Goal: Communication & Community: Ask a question

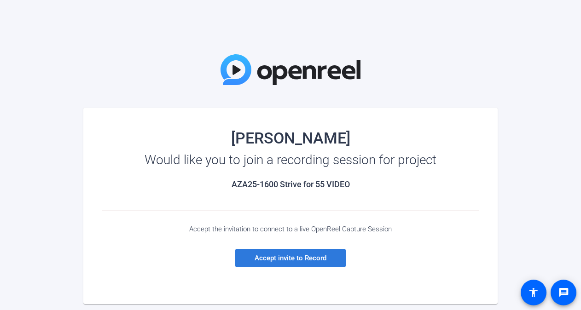
click at [314, 260] on span "Accept invite to Record" at bounding box center [291, 258] width 72 height 8
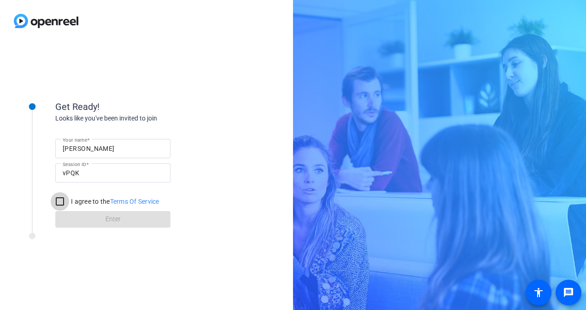
click at [57, 202] on input "I agree to the Terms Of Service" at bounding box center [60, 201] width 18 height 18
checkbox input "true"
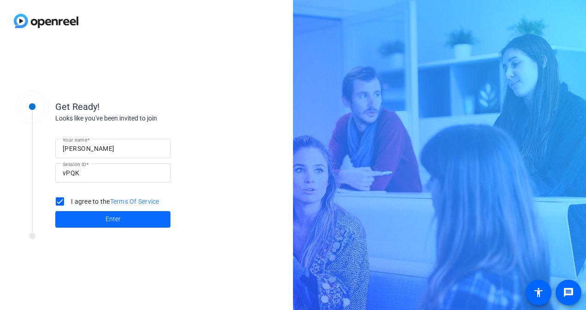
click at [90, 220] on span at bounding box center [112, 220] width 115 height 22
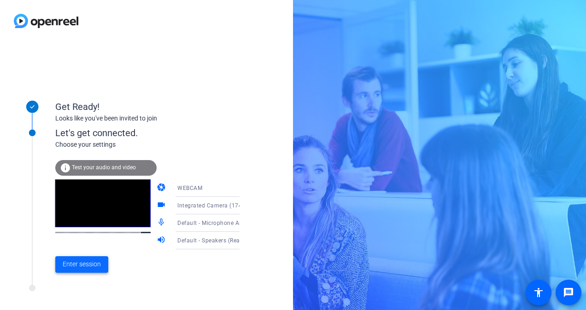
click at [86, 264] on span "Enter session" at bounding box center [82, 265] width 38 height 10
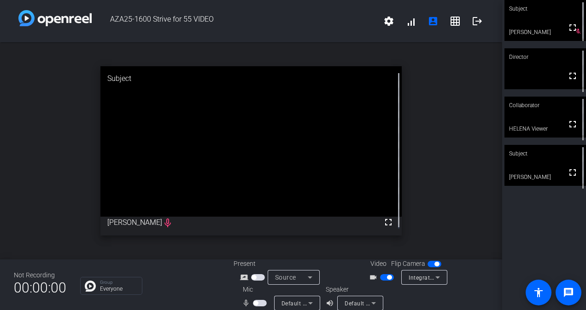
scroll to position [11, 0]
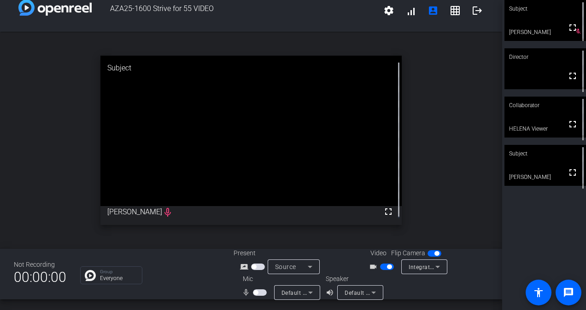
click at [432, 269] on icon at bounding box center [437, 266] width 11 height 11
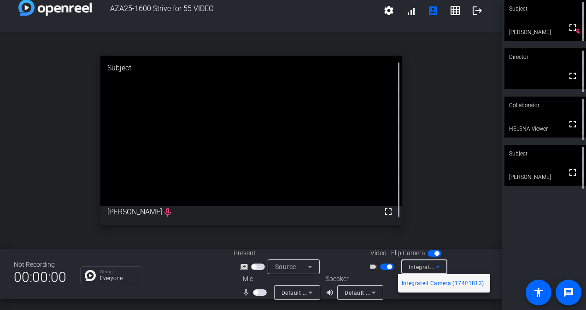
click at [432, 269] on div at bounding box center [293, 155] width 586 height 310
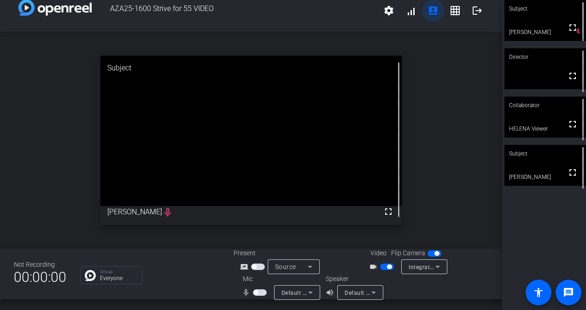
click at [427, 12] on mat-icon "account_box" at bounding box center [432, 10] width 11 height 11
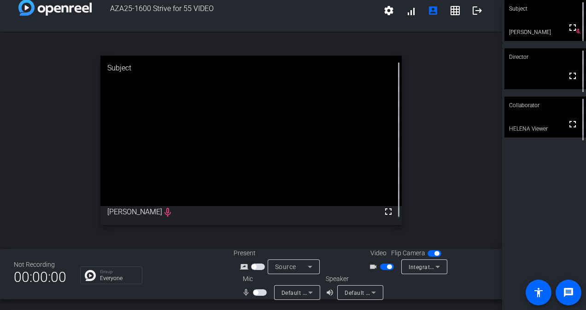
drag, startPoint x: 181, startPoint y: 159, endPoint x: 343, endPoint y: 124, distance: 165.9
click at [343, 124] on video at bounding box center [250, 131] width 301 height 151
click at [573, 30] on mat-icon "fullscreen" at bounding box center [572, 27] width 11 height 11
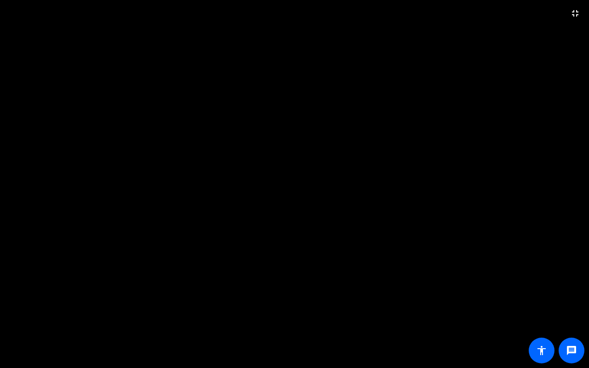
click at [507, 146] on video at bounding box center [294, 184] width 589 height 368
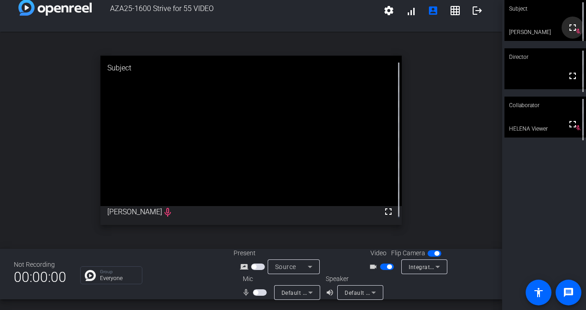
click at [574, 35] on span at bounding box center [572, 28] width 22 height 22
click at [572, 33] on mat-icon "fullscreen" at bounding box center [571, 27] width 11 height 11
click at [383, 10] on mat-icon "settings" at bounding box center [388, 10] width 11 height 11
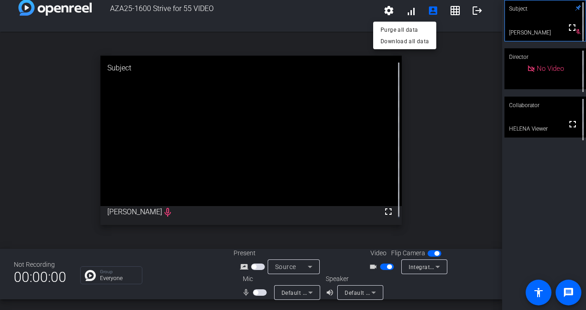
click at [480, 70] on div at bounding box center [293, 155] width 586 height 310
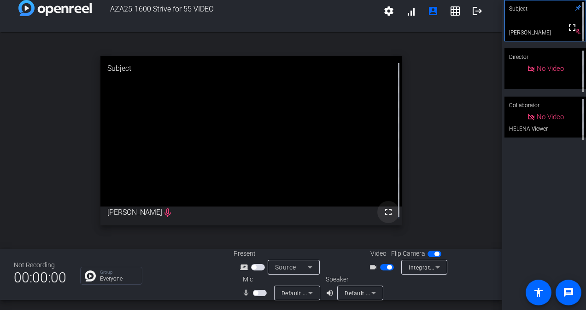
click at [383, 207] on mat-icon "fullscreen" at bounding box center [388, 212] width 11 height 11
click at [573, 34] on span at bounding box center [572, 28] width 22 height 22
click at [126, 278] on p "Everyone" at bounding box center [118, 279] width 37 height 6
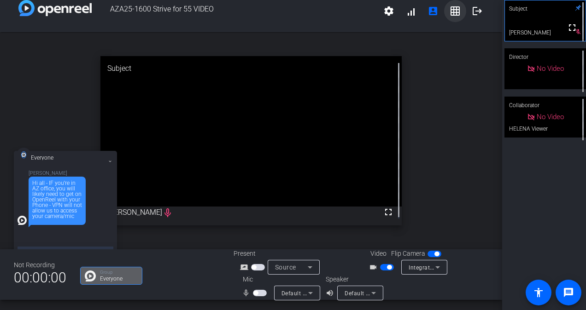
click at [449, 15] on mat-icon "grid_on" at bounding box center [454, 11] width 11 height 11
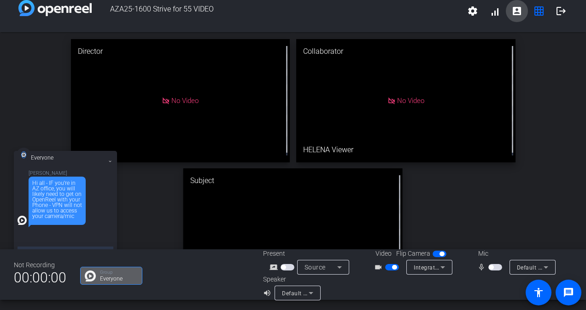
click at [516, 10] on mat-icon "account_box" at bounding box center [516, 11] width 11 height 11
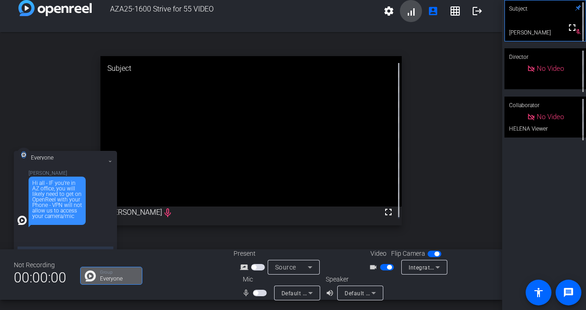
click at [410, 16] on span at bounding box center [411, 11] width 22 height 22
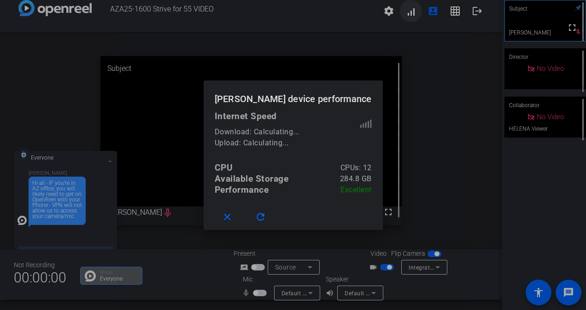
click at [410, 16] on div at bounding box center [293, 155] width 586 height 310
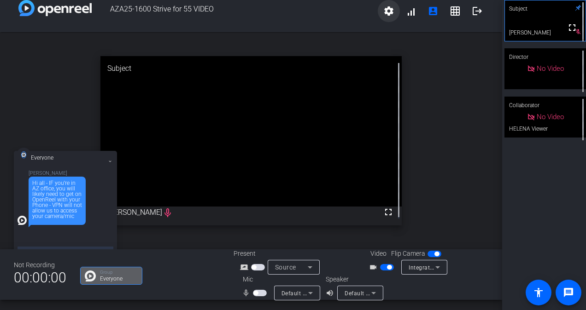
click at [388, 12] on mat-icon "settings" at bounding box center [388, 11] width 11 height 11
click at [388, 12] on div at bounding box center [293, 155] width 586 height 310
click at [432, 267] on icon at bounding box center [437, 266] width 11 height 11
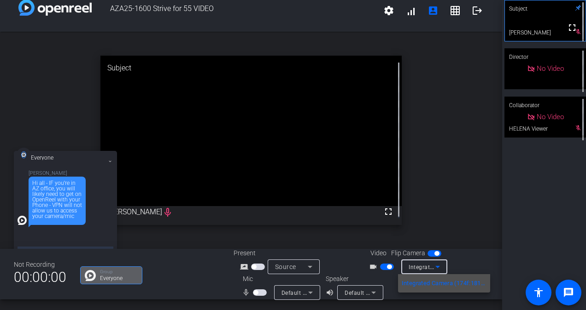
click at [460, 210] on div at bounding box center [293, 155] width 586 height 310
click at [49, 248] on textarea at bounding box center [65, 252] width 96 height 10
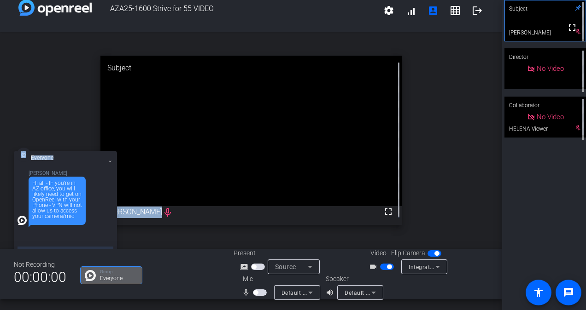
drag, startPoint x: 87, startPoint y: 159, endPoint x: 87, endPoint y: 111, distance: 47.4
click at [87, 111] on div "AZA25-1600 Strive for 55 VIDEO settings signal_cellular_alt account_box grid_on…" at bounding box center [251, 155] width 502 height 310
click at [58, 249] on div "Not Recording 00:00:00 Group Everyone Present screen_share_outline Source Video…" at bounding box center [251, 274] width 502 height 51
click at [109, 161] on icon at bounding box center [110, 162] width 4 height 4
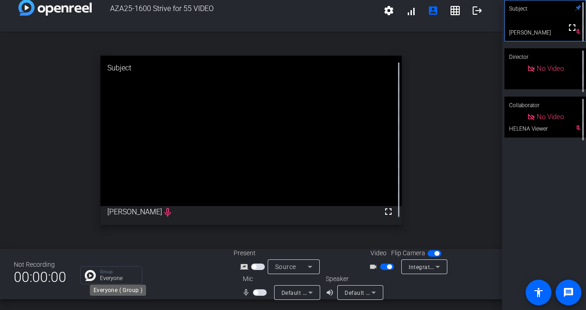
click at [112, 280] on p "Everyone" at bounding box center [118, 279] width 37 height 6
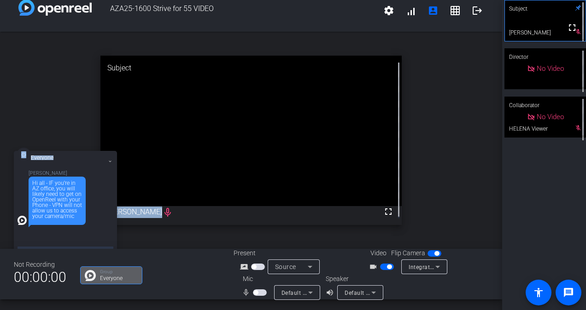
drag, startPoint x: 73, startPoint y: 158, endPoint x: 61, endPoint y: 104, distance: 56.0
click at [61, 104] on div "AZA25-1600 Strive for 55 VIDEO settings signal_cellular_alt account_box grid_on…" at bounding box center [251, 155] width 502 height 310
drag, startPoint x: 82, startPoint y: 249, endPoint x: 23, endPoint y: 242, distance: 59.7
click at [23, 242] on div "Everyone [PERSON_NAME] Hi all - IF you're in AZ office, you will likely need to…" at bounding box center [65, 211] width 103 height 120
click at [98, 280] on div "Group Everyone" at bounding box center [111, 276] width 62 height 18
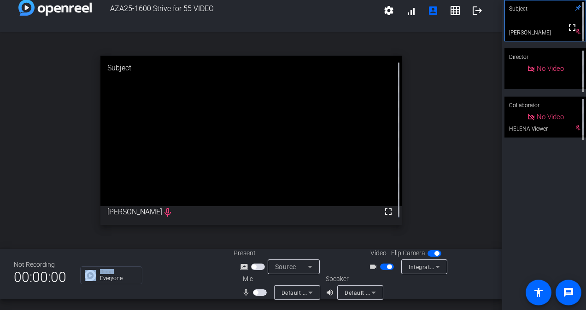
drag, startPoint x: 98, startPoint y: 280, endPoint x: 96, endPoint y: 287, distance: 7.1
click at [96, 287] on div "Not Recording 00:00:00 Group Everyone Present screen_share_outline Source Video…" at bounding box center [251, 274] width 502 height 51
click at [121, 273] on p "Group" at bounding box center [118, 272] width 37 height 5
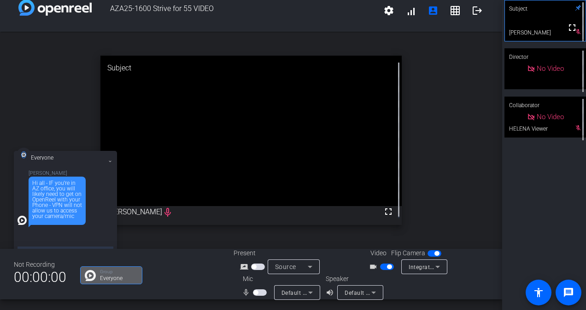
click at [101, 205] on div "[PERSON_NAME] Hi all - IF you're in AZ office, you will likely need to get on O…" at bounding box center [65, 198] width 96 height 54
click at [109, 161] on icon at bounding box center [110, 161] width 2 height 1
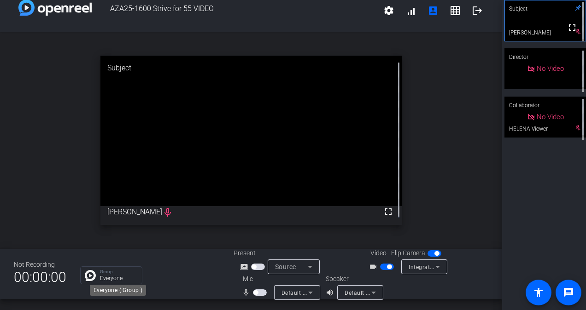
click at [109, 276] on p "Everyone" at bounding box center [118, 279] width 37 height 6
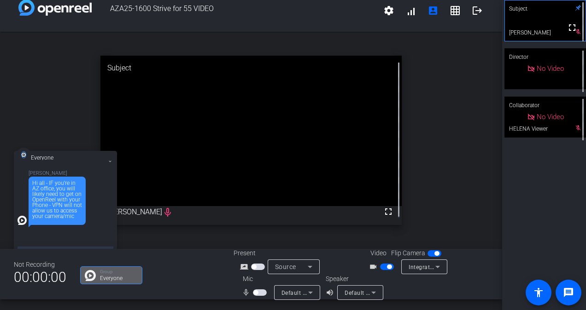
click at [23, 221] on img at bounding box center [21, 220] width 9 height 9
click at [57, 247] on textarea at bounding box center [65, 252] width 96 height 10
click at [566, 291] on mat-icon "message" at bounding box center [568, 292] width 11 height 11
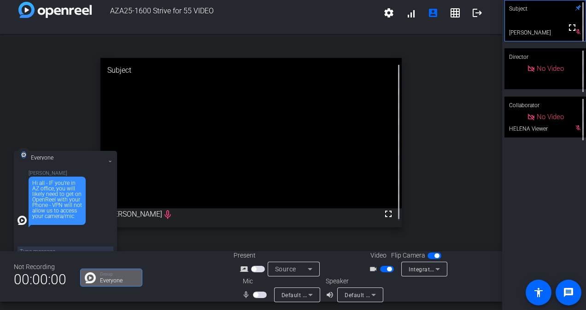
click at [79, 249] on textarea at bounding box center [65, 252] width 96 height 10
type textarea "a"
type textarea "im dialed in from home and dont see anyone"
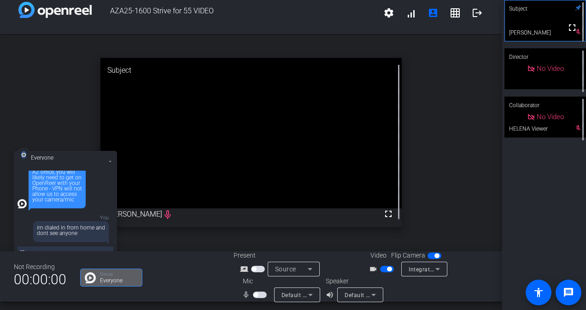
type textarea "a"
type textarea "are you online?"
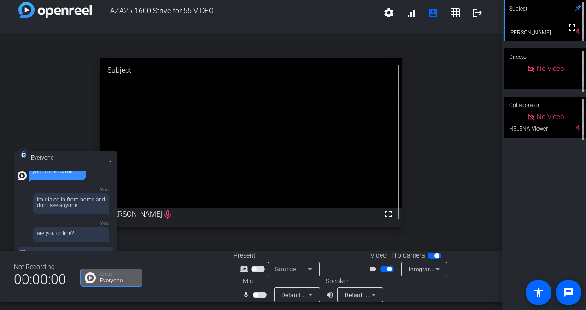
type textarea "c"
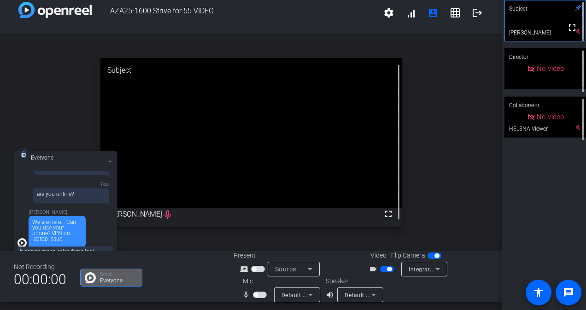
type textarea "it brings me to sales force login"
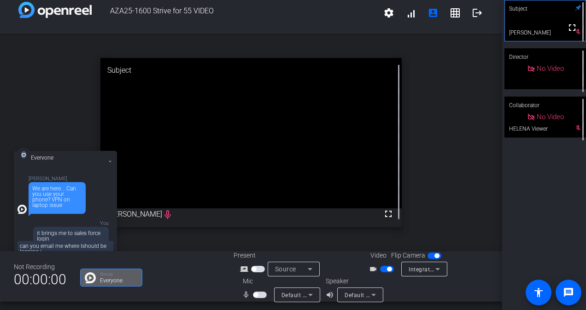
type textarea "can you email me where Ishould be logging in"
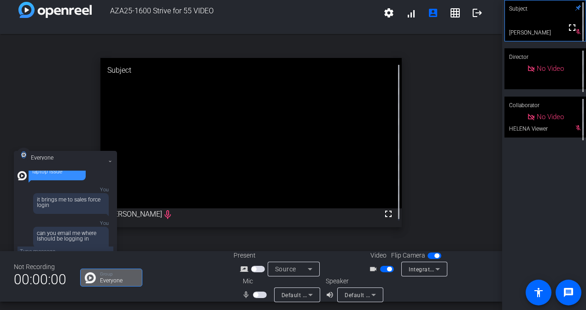
type textarea "?"
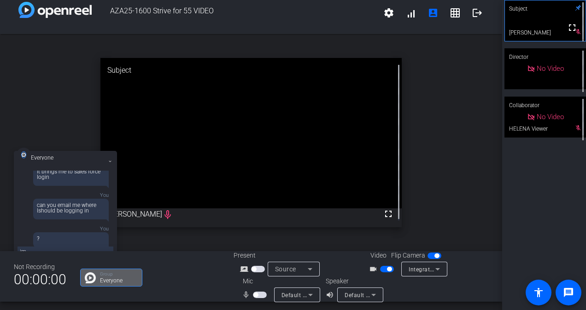
type textarea "i"
type textarea "I am logged on my computer, I just dont see you"
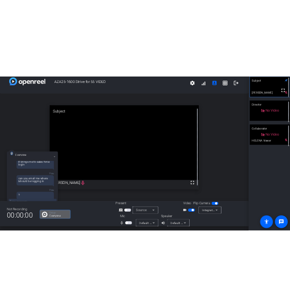
scroll to position [218, 0]
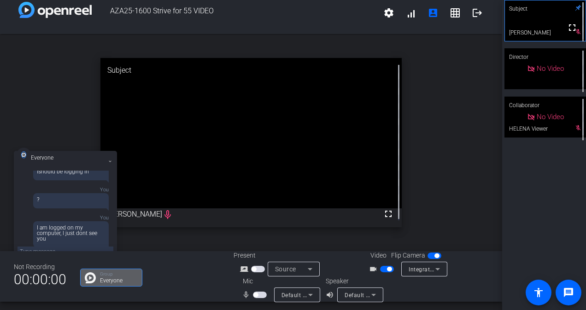
click at [479, 131] on div "open_in_new Subject fullscreen [PERSON_NAME] mic_none" at bounding box center [251, 142] width 502 height 217
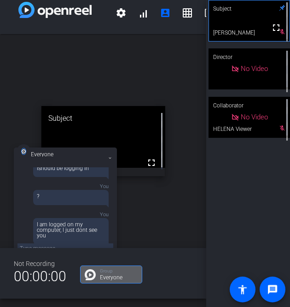
scroll to position [274, 0]
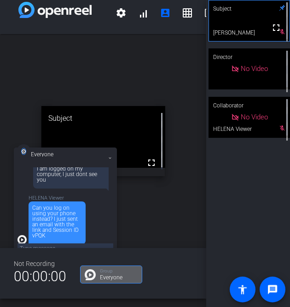
click at [145, 71] on div "open_in_new Subject fullscreen [PERSON_NAME] mic_none" at bounding box center [103, 141] width 206 height 214
click at [110, 159] on icon at bounding box center [110, 158] width 4 height 4
